Goal: Task Accomplishment & Management: Complete application form

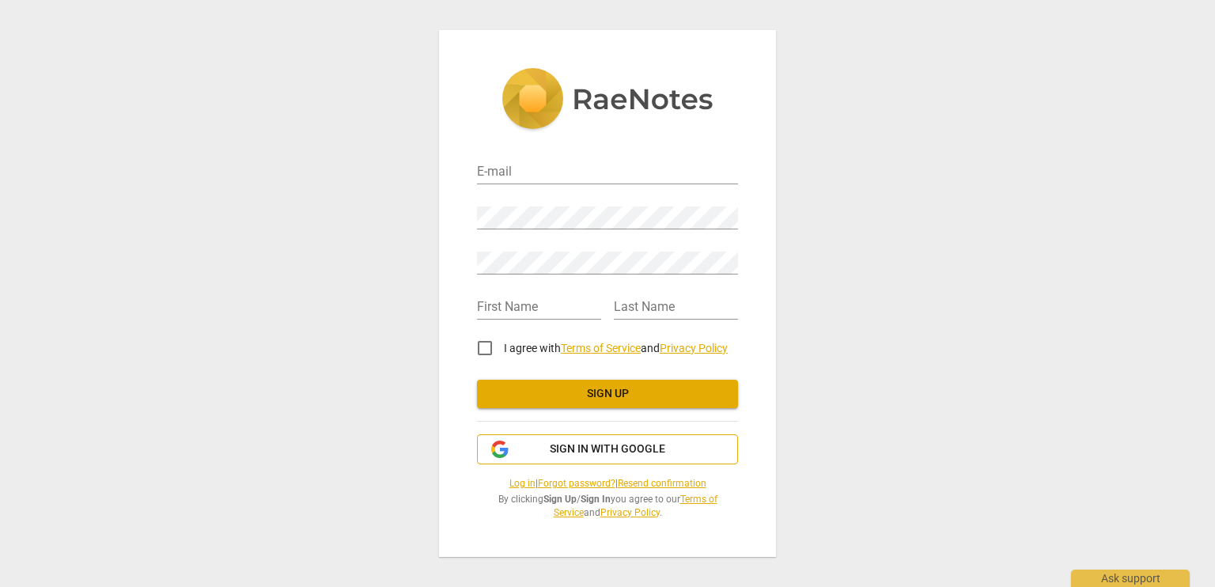
click at [664, 448] on span "Sign in with Google" at bounding box center [607, 449] width 234 height 16
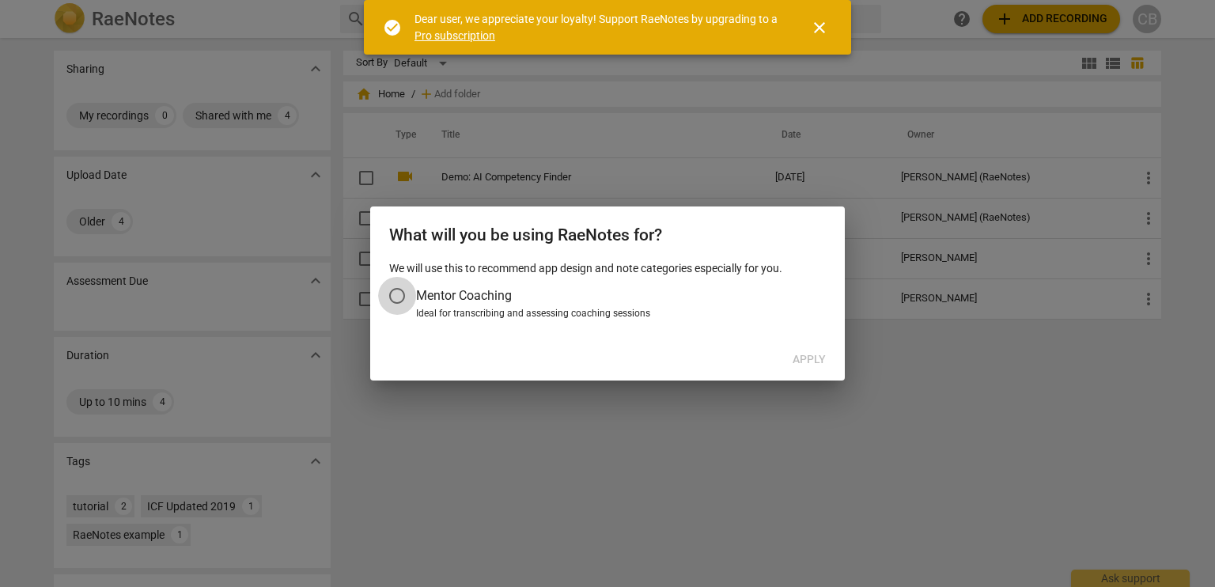
click at [403, 290] on input "Mentor Coaching" at bounding box center [397, 296] width 38 height 38
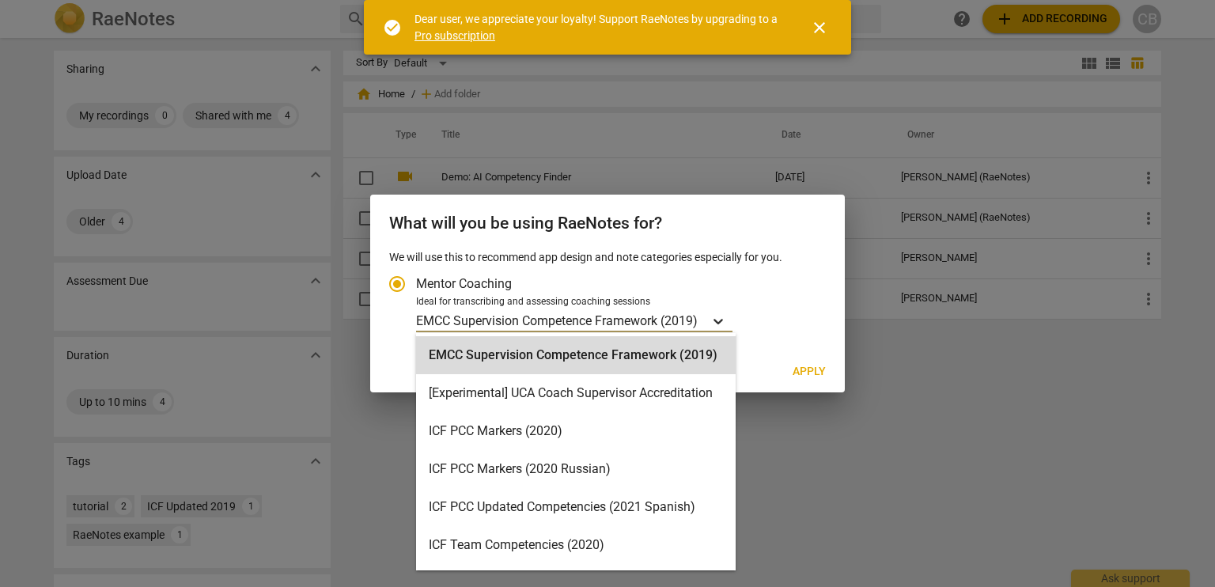
click at [713, 322] on icon "Account type" at bounding box center [718, 321] width 16 height 16
click at [0, 0] on input "Ideal for transcribing and assessing coaching sessions 16 results available. Us…" at bounding box center [0, 0] width 0 height 0
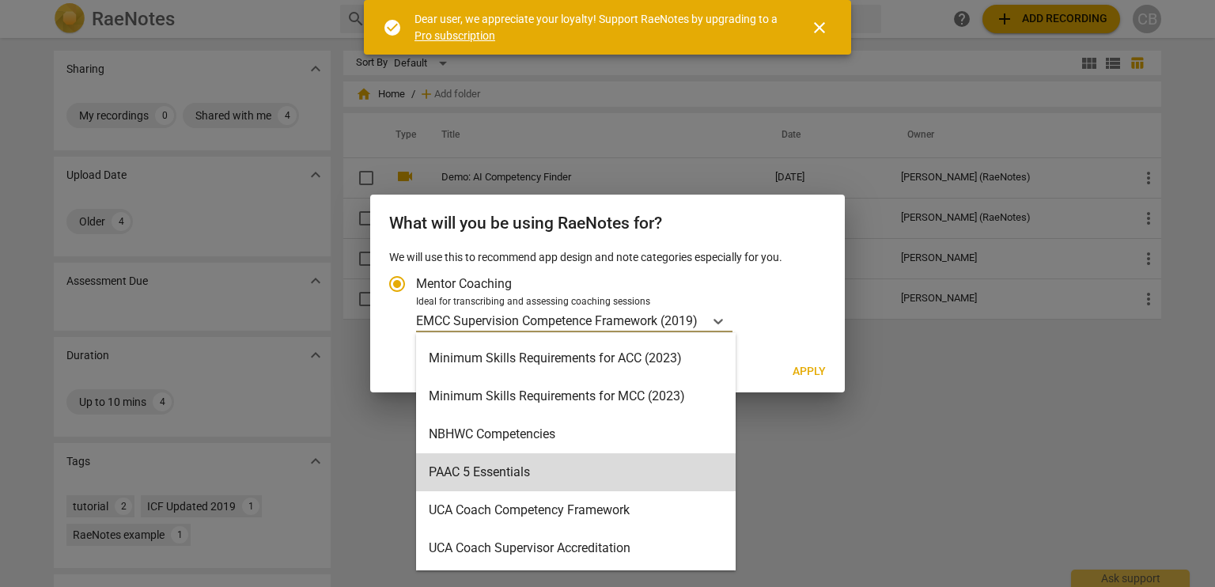
scroll to position [297, 0]
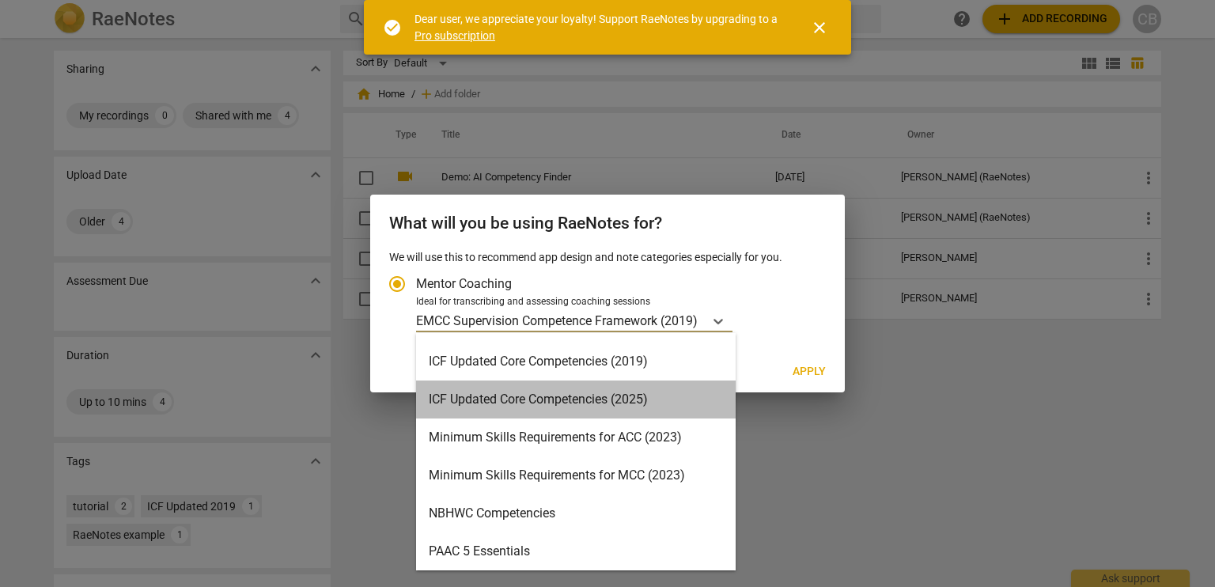
click at [642, 399] on div "ICF Updated Core Competencies (2025)" at bounding box center [576, 399] width 320 height 38
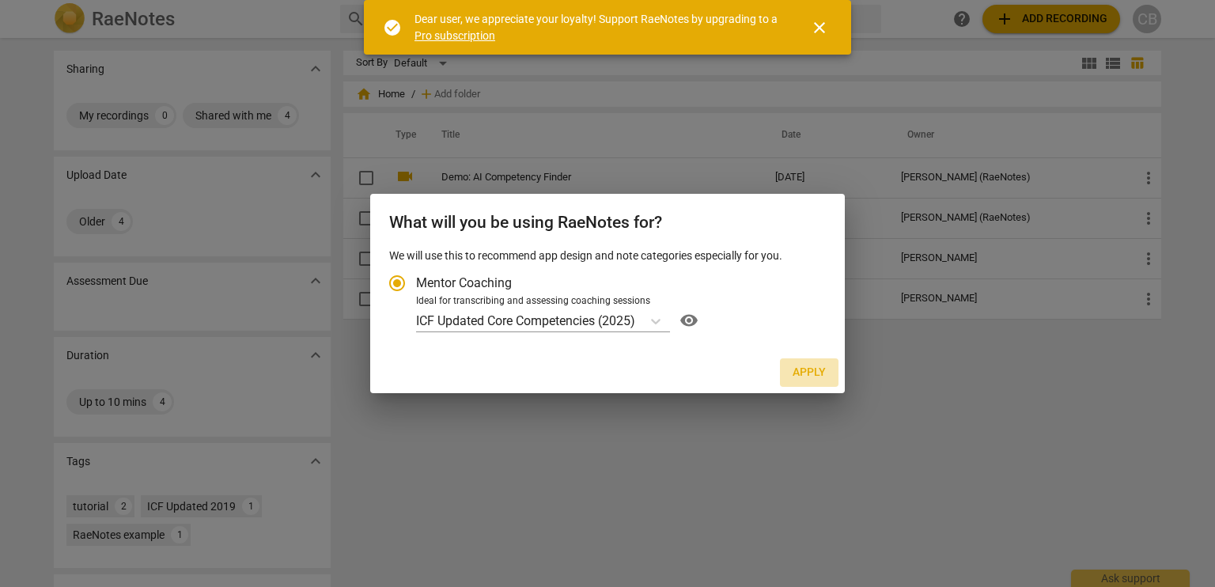
click at [808, 369] on span "Apply" at bounding box center [808, 373] width 33 height 16
radio input "false"
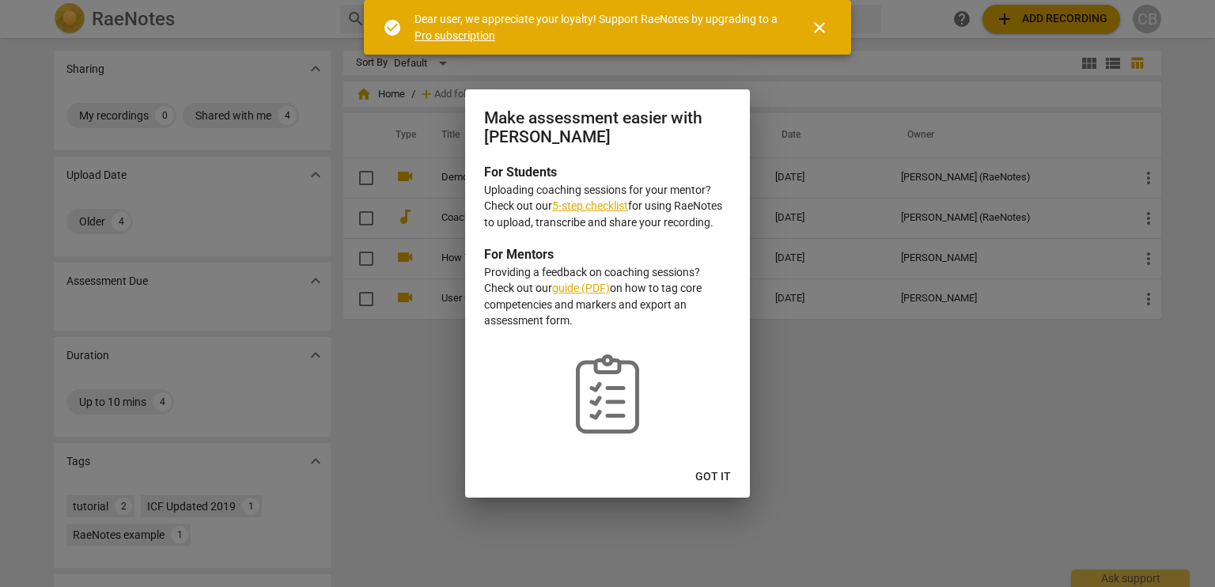
click at [615, 206] on link "5-step checklist" at bounding box center [590, 205] width 76 height 13
click at [718, 486] on button "Got it" at bounding box center [713, 477] width 61 height 28
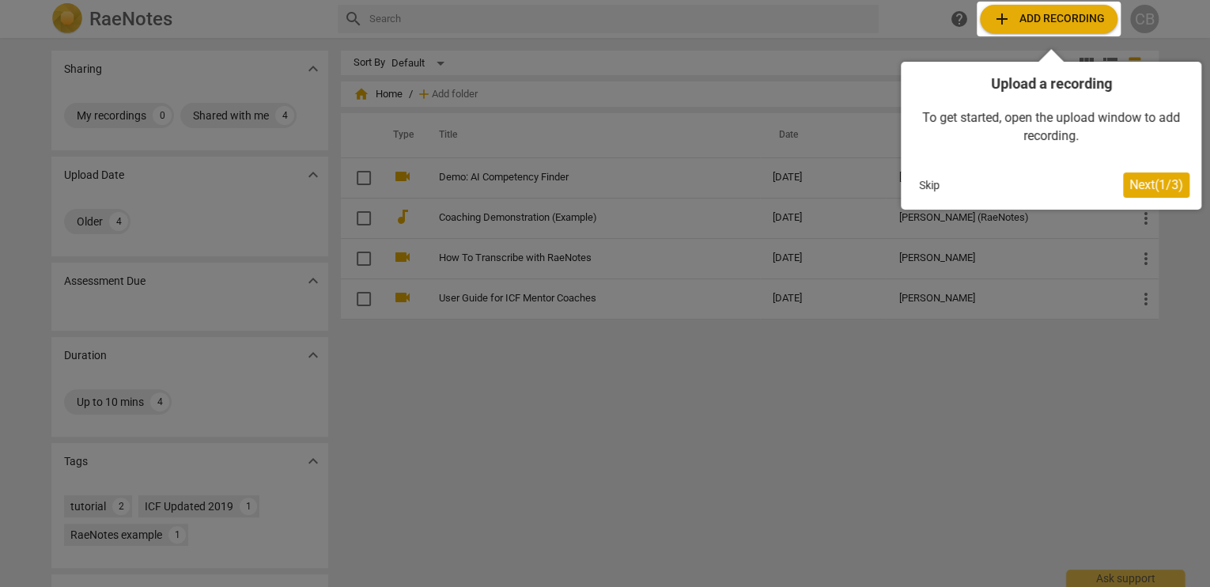
click at [930, 184] on button "Skip" at bounding box center [929, 185] width 33 height 24
